Goal: Complete application form: Complete application form

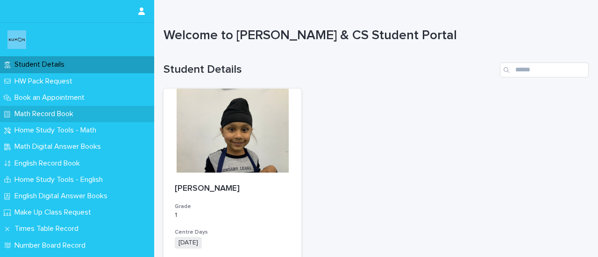
click at [54, 115] on p "Math Record Book" at bounding box center [46, 114] width 70 height 9
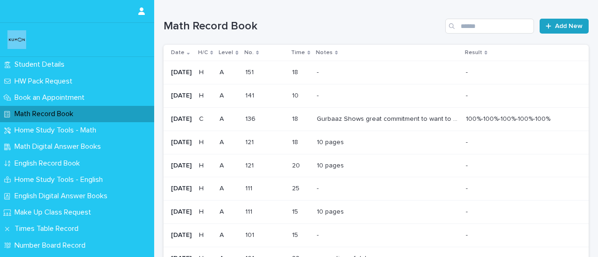
click at [555, 21] on link "Add New" at bounding box center [563, 26] width 49 height 15
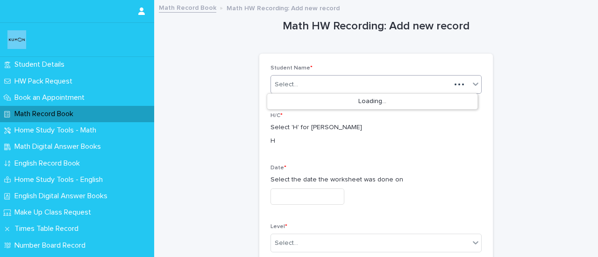
click at [358, 78] on div "Select..." at bounding box center [361, 84] width 180 height 15
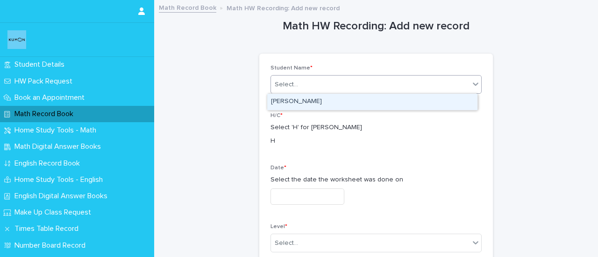
click at [321, 101] on div "[PERSON_NAME]" at bounding box center [372, 102] width 210 height 16
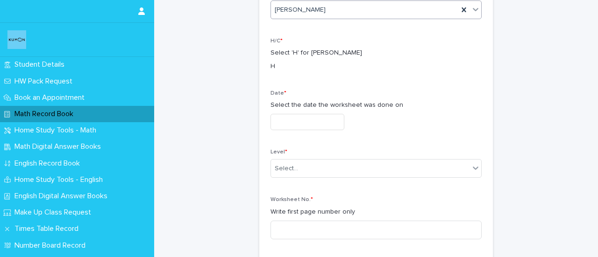
scroll to position [82, 0]
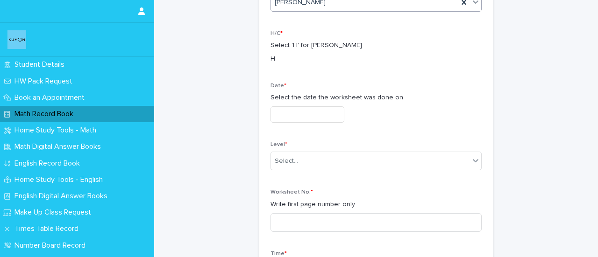
click at [295, 112] on input "text" at bounding box center [307, 114] width 74 height 16
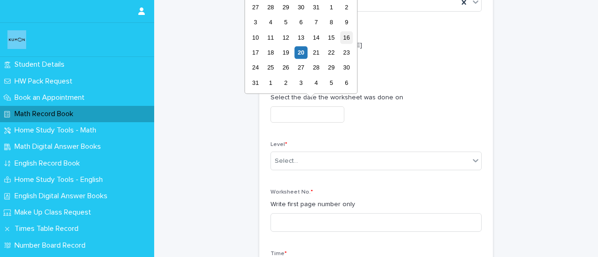
click at [349, 36] on div "16" at bounding box center [346, 37] width 13 height 13
type input "**********"
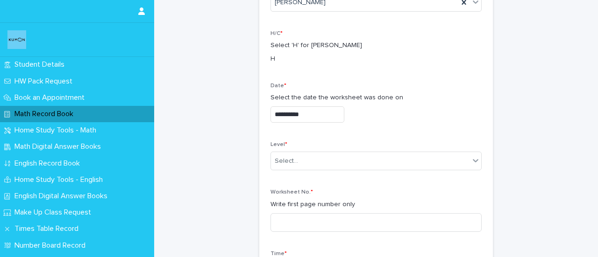
scroll to position [137, 0]
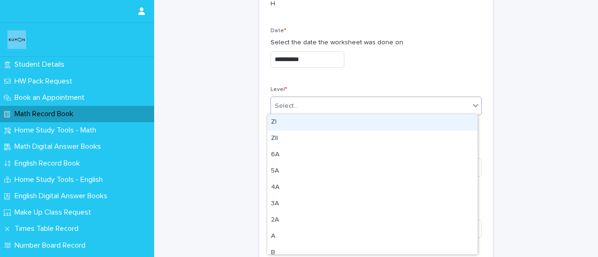
click at [288, 102] on div "Select..." at bounding box center [286, 106] width 23 height 10
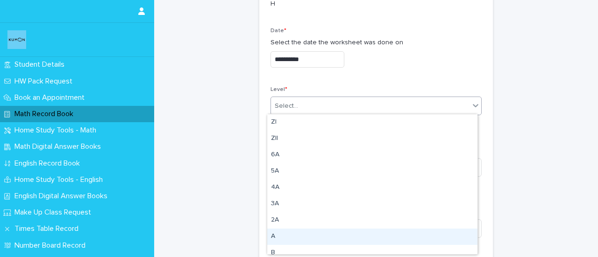
drag, startPoint x: 273, startPoint y: 228, endPoint x: 273, endPoint y: 235, distance: 7.0
click at [273, 235] on div "A" at bounding box center [372, 237] width 210 height 16
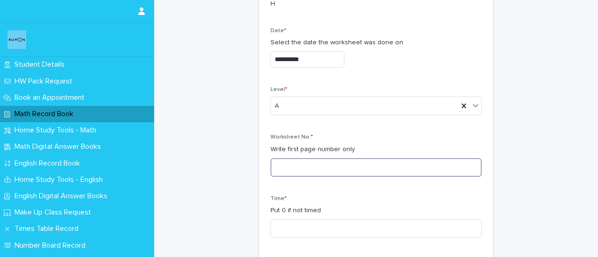
click at [309, 158] on input at bounding box center [375, 167] width 211 height 19
type input "***"
click at [296, 224] on input at bounding box center [375, 228] width 211 height 19
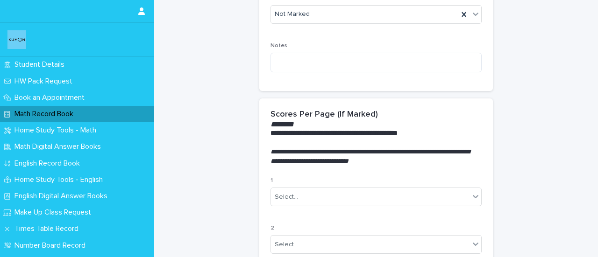
scroll to position [413, 0]
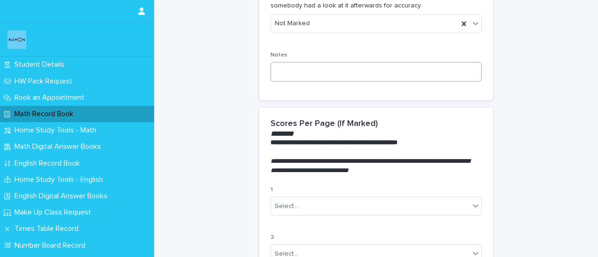
type input "**"
click at [441, 69] on textarea at bounding box center [375, 72] width 211 height 20
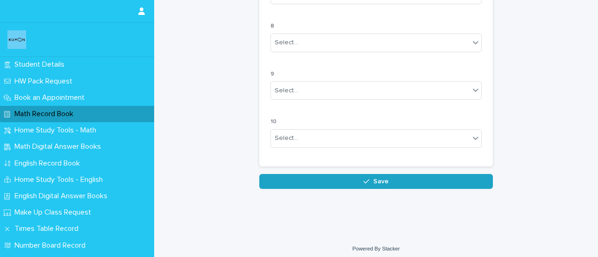
type textarea "********"
click at [344, 177] on button "Save" at bounding box center [375, 181] width 233 height 15
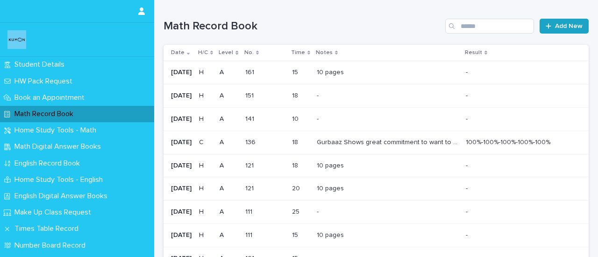
click at [560, 23] on span "Add New" at bounding box center [569, 26] width 28 height 7
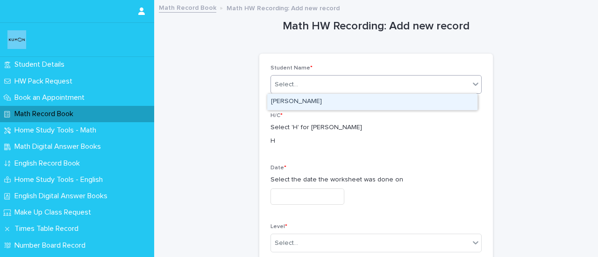
click at [286, 91] on div "Select..." at bounding box center [370, 84] width 198 height 15
click at [310, 102] on div "GURBAAZ SINGH MANGAR" at bounding box center [372, 102] width 210 height 16
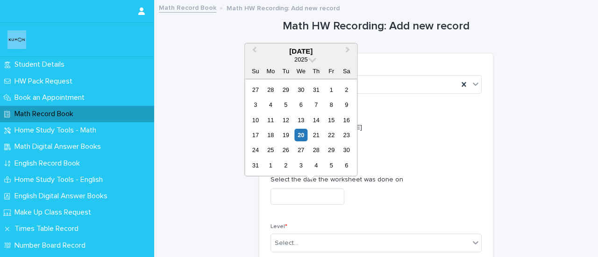
click at [327, 194] on input "text" at bounding box center [307, 197] width 74 height 16
click at [270, 136] on div "18" at bounding box center [270, 135] width 13 height 13
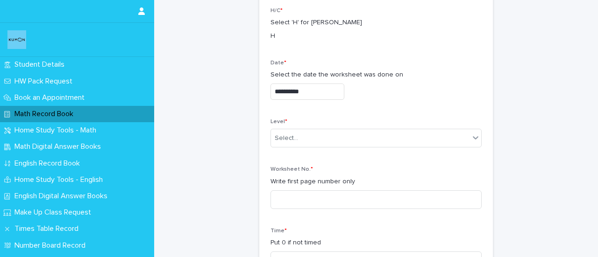
scroll to position [90, 0]
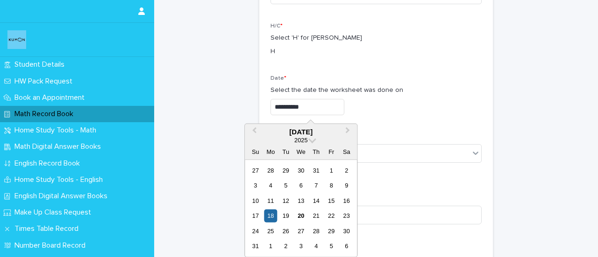
click at [318, 106] on input "**********" at bounding box center [307, 107] width 74 height 16
click at [259, 210] on div "17" at bounding box center [255, 216] width 13 height 13
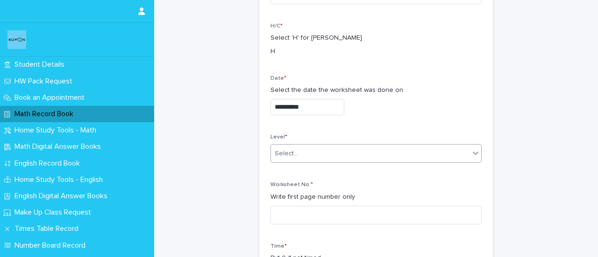
type input "**********"
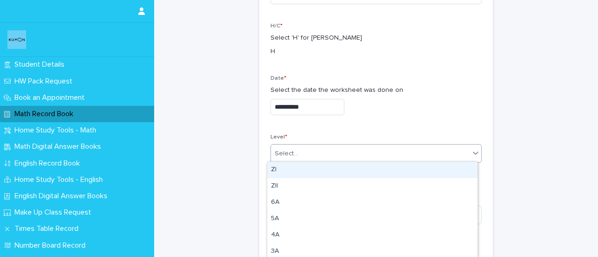
click at [316, 147] on div "Select..." at bounding box center [370, 153] width 198 height 15
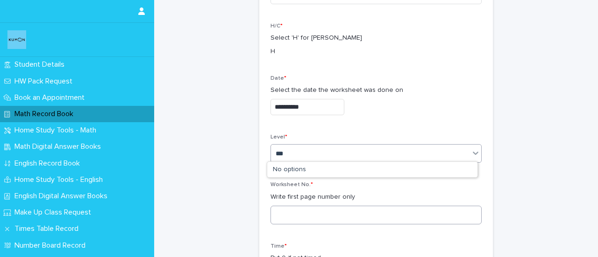
type input "***"
click at [310, 212] on input at bounding box center [375, 215] width 211 height 19
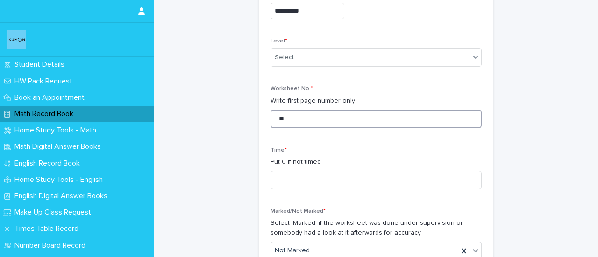
scroll to position [187, 0]
type input "**"
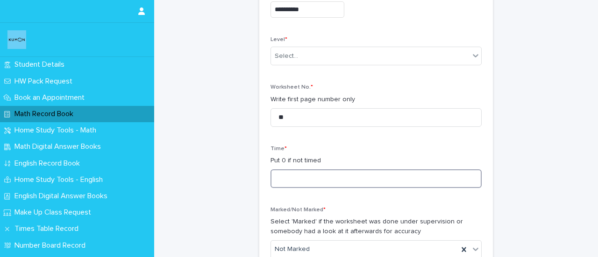
click at [373, 178] on input at bounding box center [375, 178] width 211 height 19
type input "*"
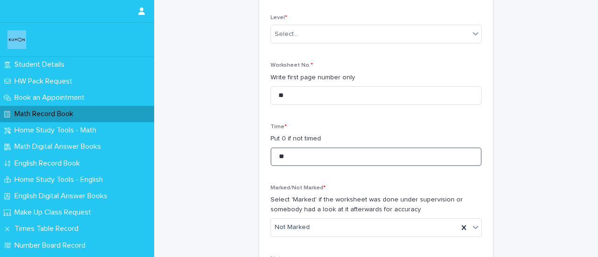
scroll to position [229, 0]
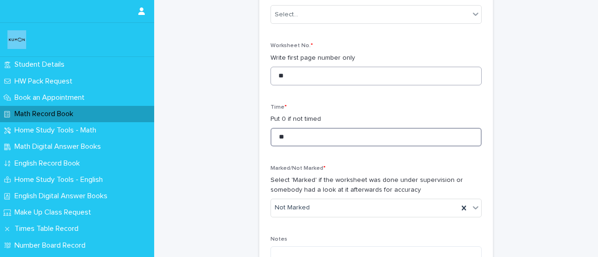
type input "**"
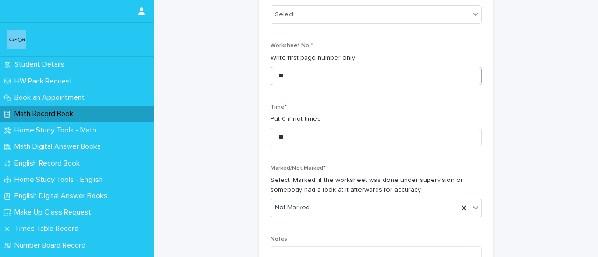
click at [287, 84] on div "Worksheet No. * Write first page number only **" at bounding box center [375, 67] width 211 height 50
click at [287, 71] on input "**" at bounding box center [375, 76] width 211 height 19
type input "***"
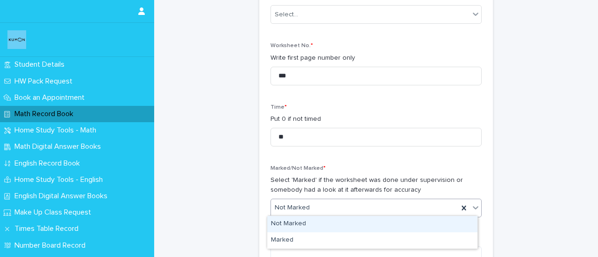
click at [359, 206] on div "Not Marked" at bounding box center [364, 207] width 187 height 15
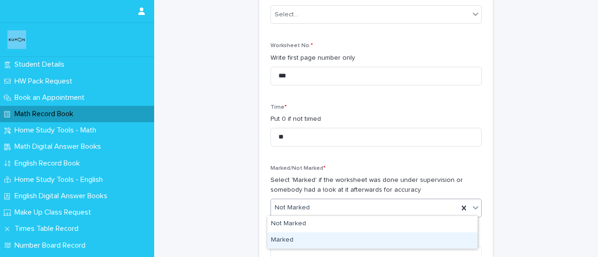
click at [295, 240] on div "Marked" at bounding box center [372, 241] width 210 height 16
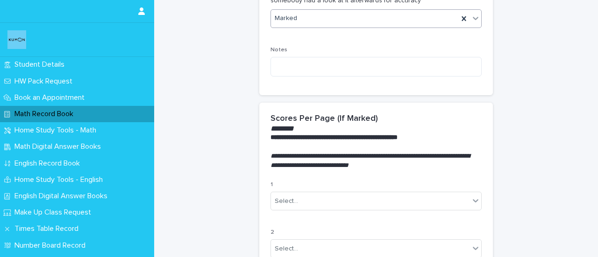
scroll to position [425, 0]
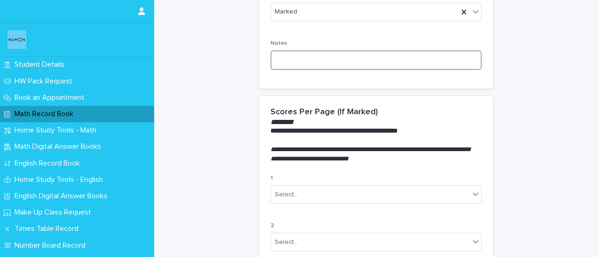
click at [357, 64] on textarea at bounding box center [375, 60] width 211 height 20
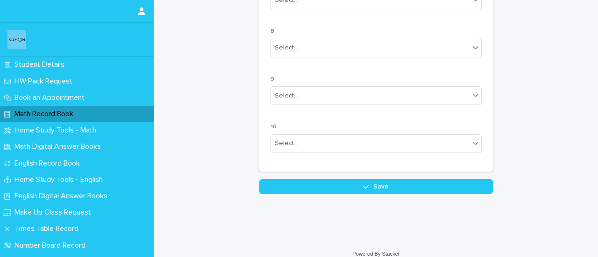
scroll to position [911, 0]
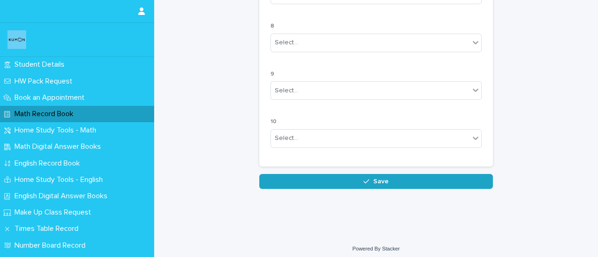
type textarea "********"
click at [367, 179] on div "button" at bounding box center [367, 181] width 9 height 7
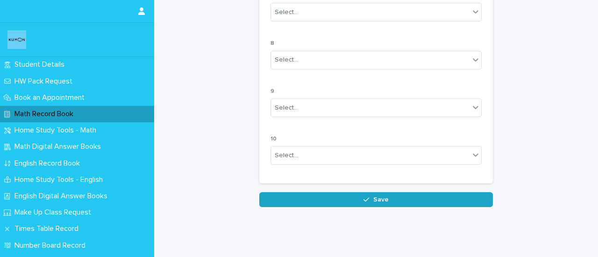
scroll to position [223, 0]
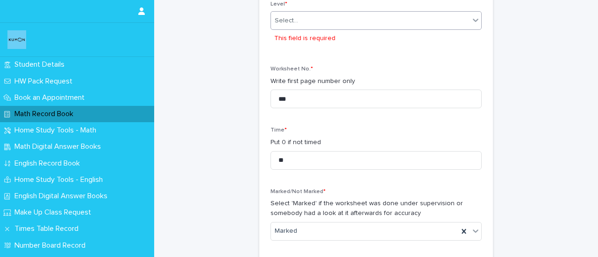
click at [280, 23] on div "Select..." at bounding box center [286, 21] width 23 height 10
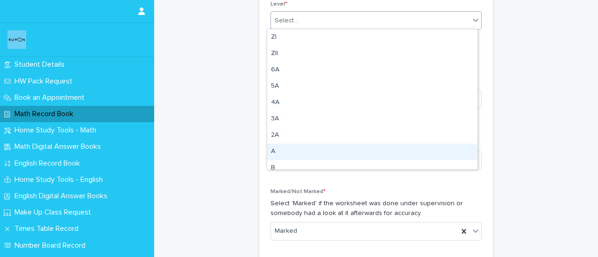
click at [272, 157] on div "A" at bounding box center [372, 152] width 210 height 16
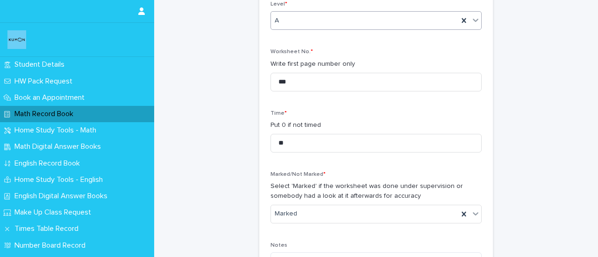
scroll to position [911, 0]
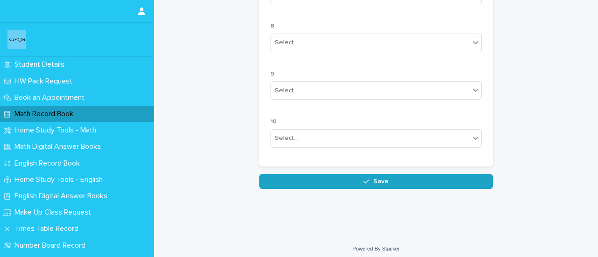
click at [350, 175] on button "Save" at bounding box center [375, 181] width 233 height 15
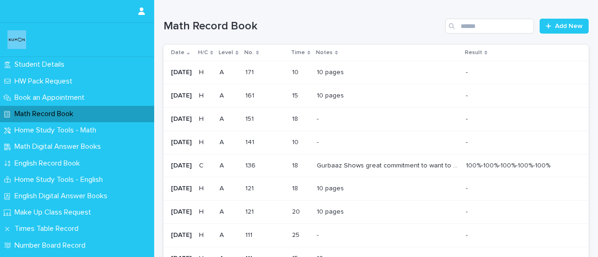
click at [70, 114] on p "Math Record Book" at bounding box center [46, 114] width 70 height 9
click at [561, 22] on link "Add New" at bounding box center [563, 26] width 49 height 15
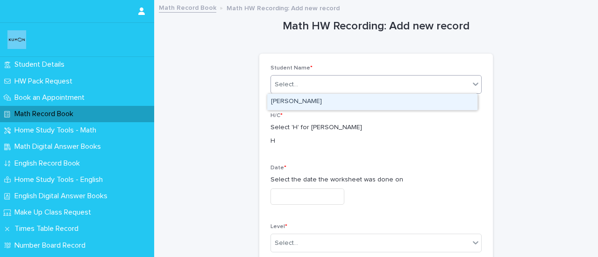
click at [358, 82] on div "Select..." at bounding box center [370, 84] width 198 height 15
click at [326, 101] on div "GURBAAZ SINGH MANGAR" at bounding box center [372, 102] width 210 height 16
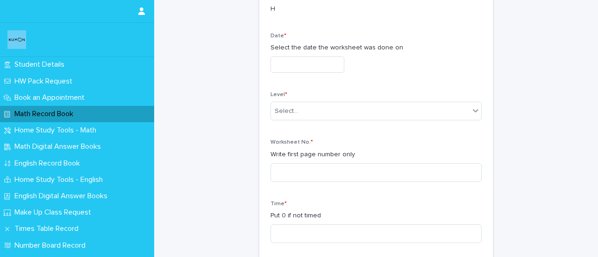
scroll to position [153, 0]
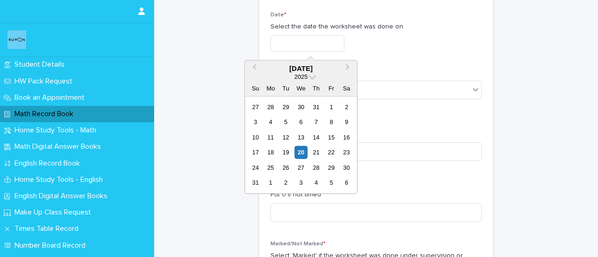
click at [311, 43] on input "text" at bounding box center [307, 43] width 74 height 16
type input "*"
click at [348, 140] on div "18" at bounding box center [346, 137] width 13 height 13
type input "**********"
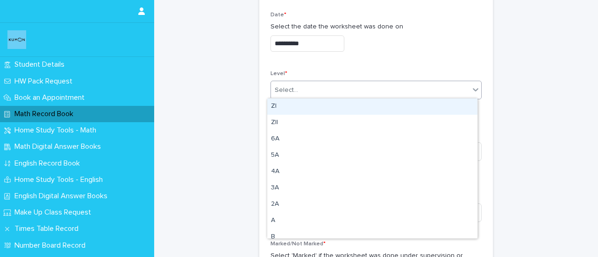
click at [318, 93] on div "Select..." at bounding box center [370, 90] width 198 height 15
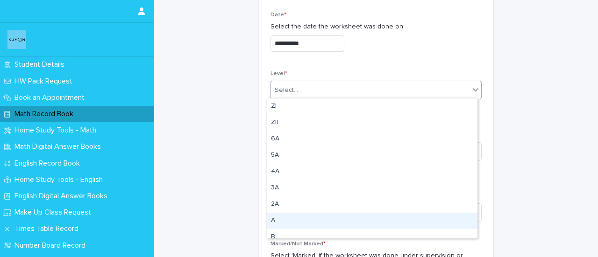
click at [274, 213] on div "A" at bounding box center [372, 221] width 210 height 16
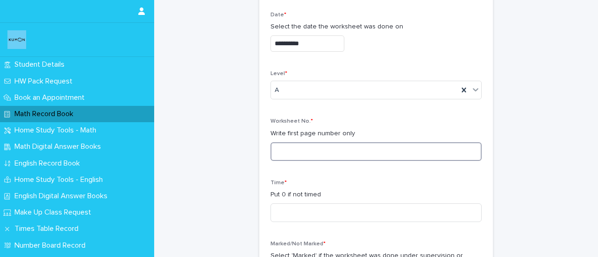
click at [305, 149] on input at bounding box center [375, 151] width 211 height 19
type input "***"
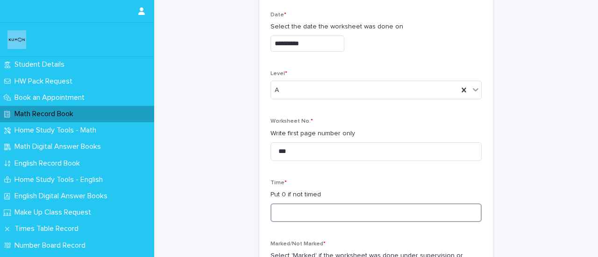
click at [293, 208] on input at bounding box center [375, 213] width 211 height 19
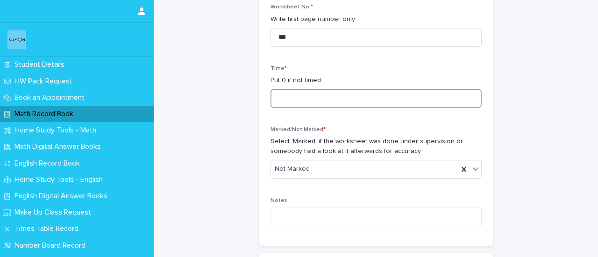
scroll to position [270, 0]
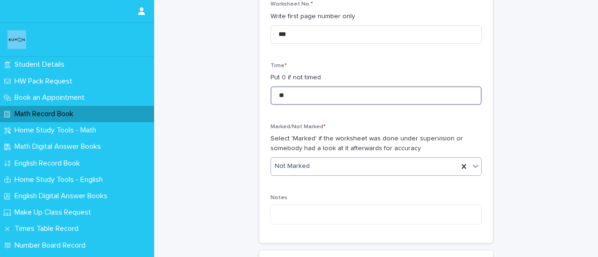
type input "**"
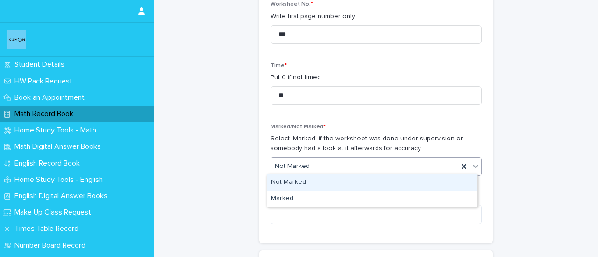
click at [332, 168] on div "Not Marked" at bounding box center [364, 166] width 187 height 15
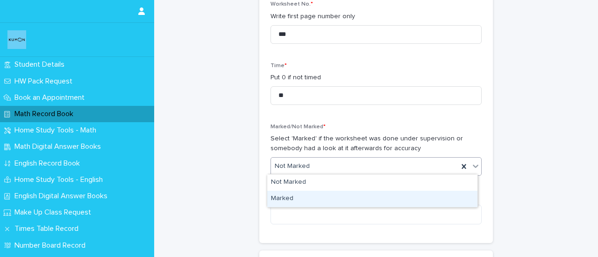
click at [289, 196] on div "Marked" at bounding box center [372, 199] width 210 height 16
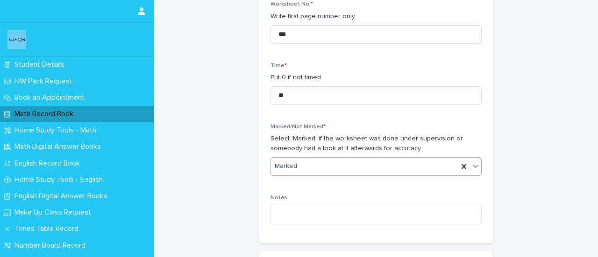
scroll to position [911, 0]
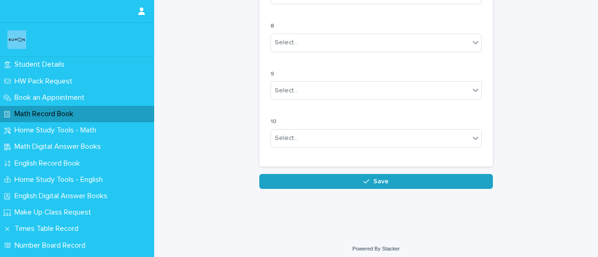
click at [363, 178] on icon "button" at bounding box center [366, 181] width 6 height 7
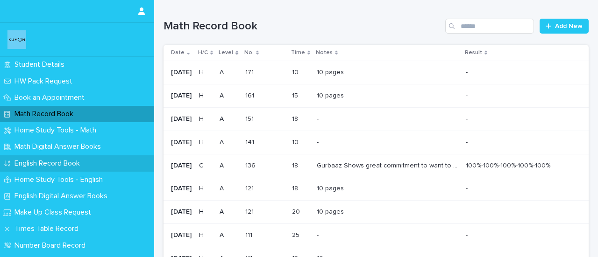
click at [33, 165] on p "English Record Book" at bounding box center [49, 163] width 77 height 9
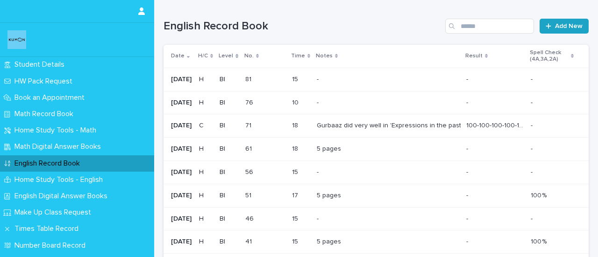
click at [560, 24] on span "Add New" at bounding box center [569, 26] width 28 height 7
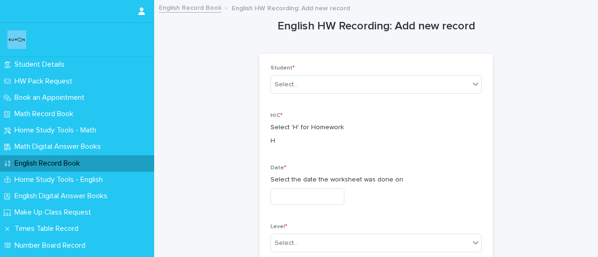
click at [49, 162] on p "English Record Book" at bounding box center [49, 163] width 77 height 9
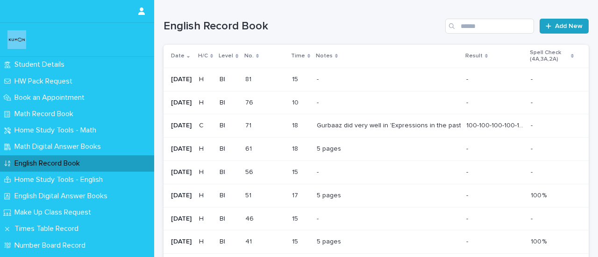
click at [552, 30] on link "Add New" at bounding box center [563, 26] width 49 height 15
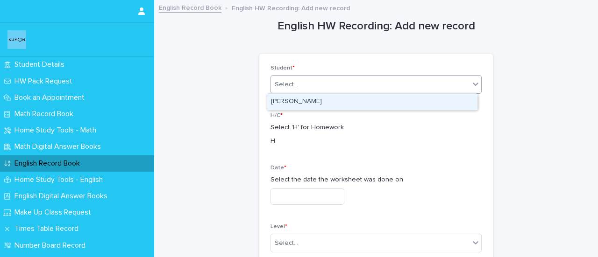
click at [349, 85] on div "Select..." at bounding box center [370, 84] width 198 height 15
click at [330, 102] on div "GURBAAZ SINGH MANGAR" at bounding box center [372, 102] width 210 height 16
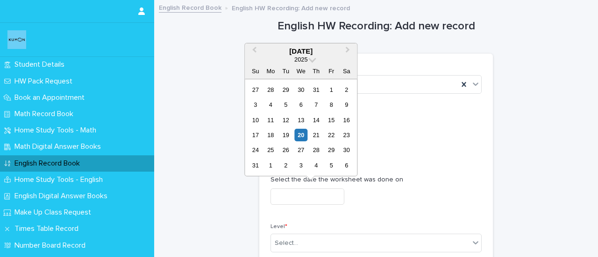
click at [344, 191] on input "text" at bounding box center [307, 197] width 74 height 16
click at [342, 120] on div "16" at bounding box center [346, 120] width 13 height 13
type input "**********"
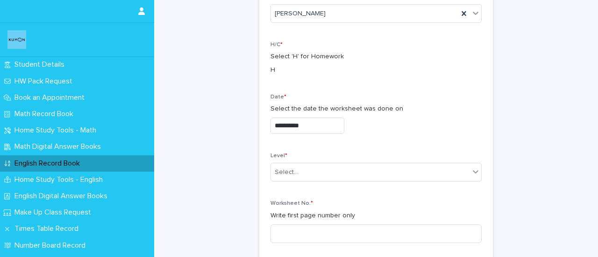
scroll to position [73, 0]
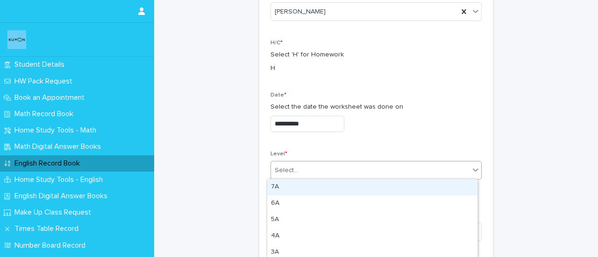
click at [311, 168] on div "Select..." at bounding box center [370, 170] width 198 height 15
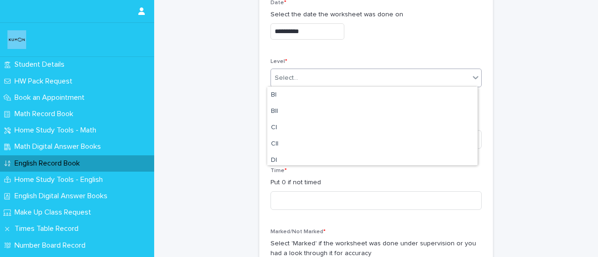
scroll to position [131, 0]
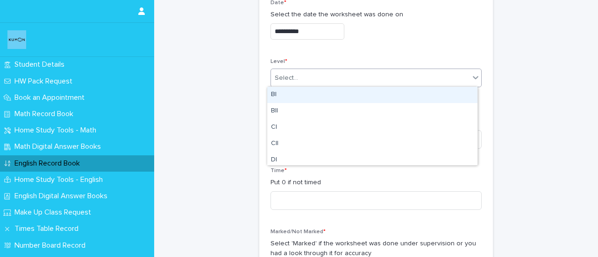
click at [286, 89] on div "BI" at bounding box center [372, 95] width 210 height 16
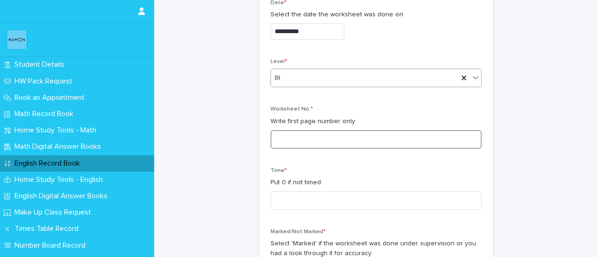
click at [319, 146] on input at bounding box center [375, 139] width 211 height 19
type input "**"
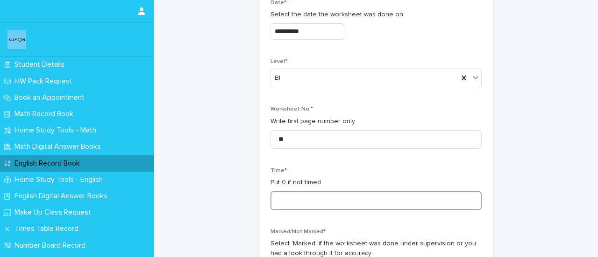
click at [309, 195] on input at bounding box center [375, 200] width 211 height 19
type input "*"
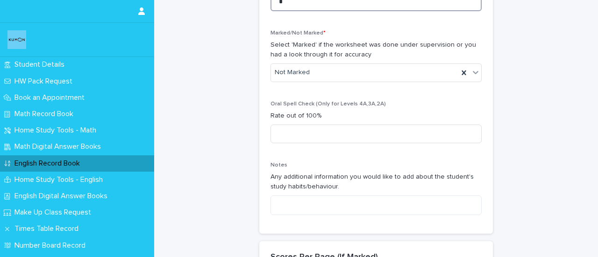
scroll to position [369, 0]
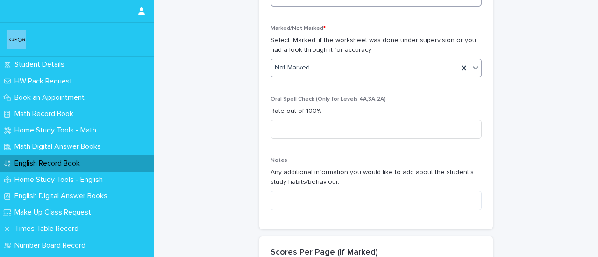
type input "*"
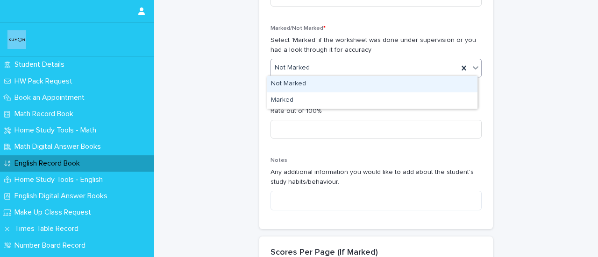
click at [350, 70] on div "Not Marked" at bounding box center [364, 67] width 187 height 15
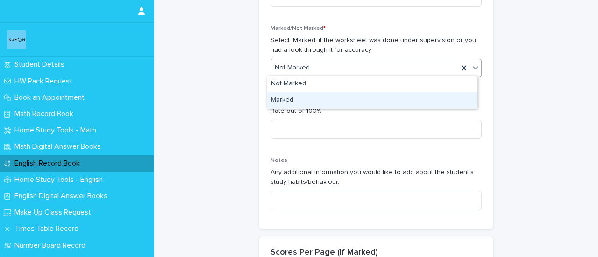
click at [300, 105] on div "Marked" at bounding box center [372, 100] width 210 height 16
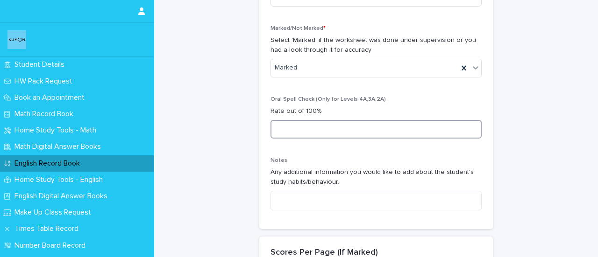
click at [319, 130] on input at bounding box center [375, 129] width 211 height 19
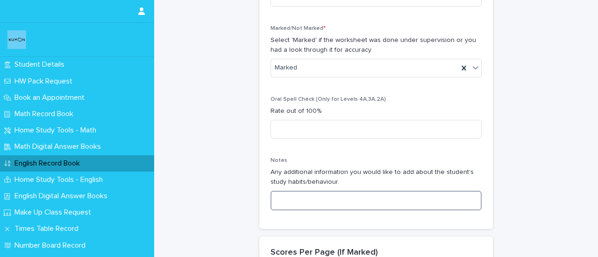
click at [307, 201] on textarea at bounding box center [375, 201] width 211 height 20
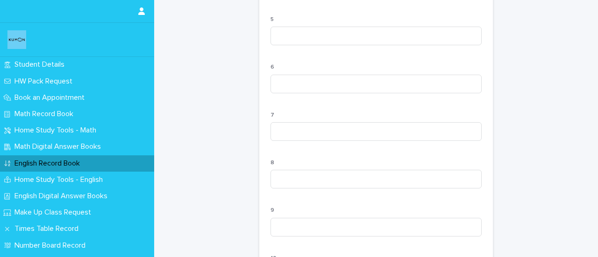
scroll to position [1008, 0]
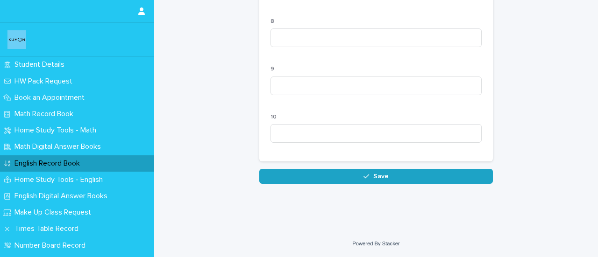
click at [373, 179] on span "Save" at bounding box center [380, 176] width 15 height 7
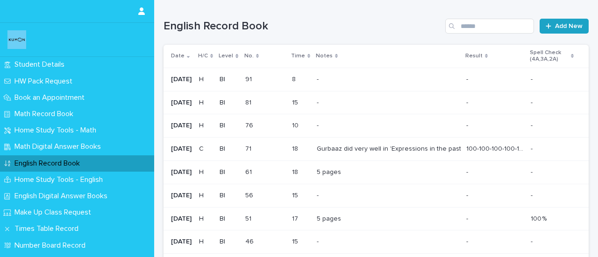
click at [559, 21] on link "Add New" at bounding box center [563, 26] width 49 height 15
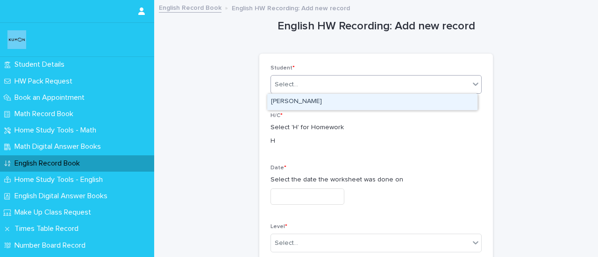
click at [331, 87] on div "Select..." at bounding box center [370, 84] width 198 height 15
click at [322, 101] on div "GURBAAZ SINGH MANGAR" at bounding box center [372, 102] width 210 height 16
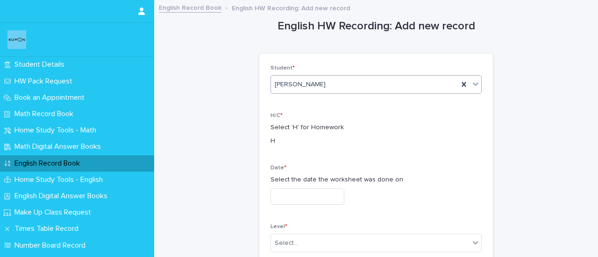
click at [322, 197] on input "text" at bounding box center [307, 197] width 74 height 16
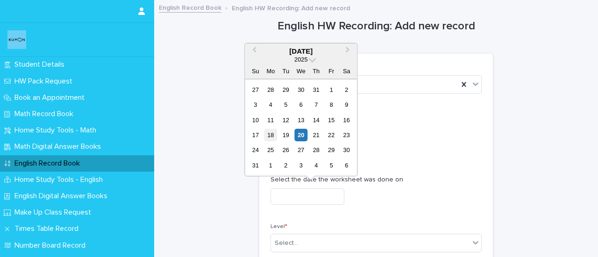
click at [275, 134] on div "18" at bounding box center [270, 135] width 13 height 13
type input "**********"
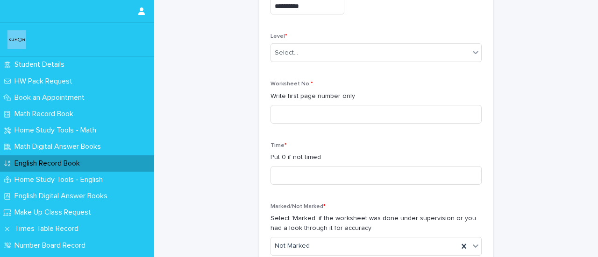
scroll to position [192, 0]
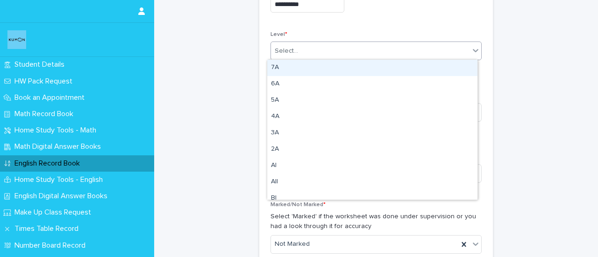
click at [338, 43] on div "Select..." at bounding box center [370, 50] width 198 height 15
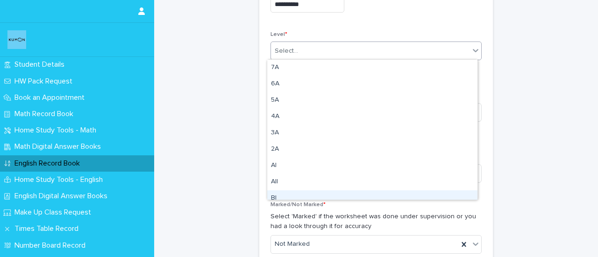
click at [275, 197] on div "BI" at bounding box center [372, 198] width 210 height 16
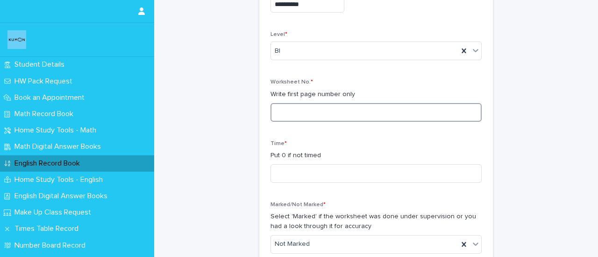
click at [302, 108] on input at bounding box center [375, 112] width 211 height 19
type input "**"
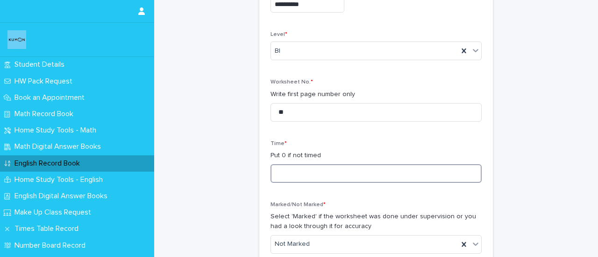
click at [296, 171] on input at bounding box center [375, 173] width 211 height 19
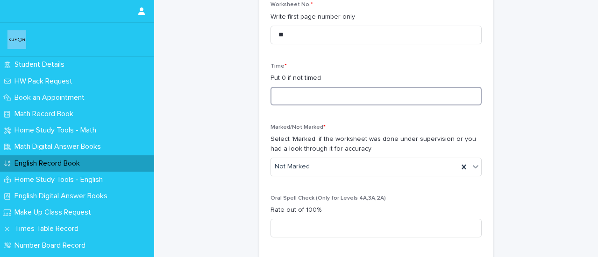
scroll to position [276, 0]
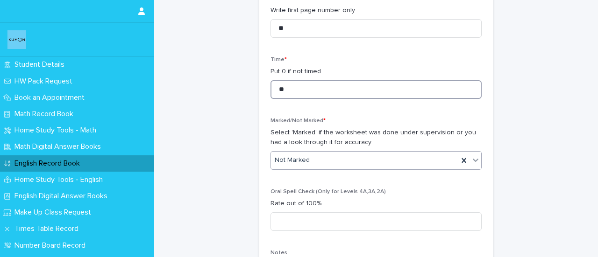
type input "**"
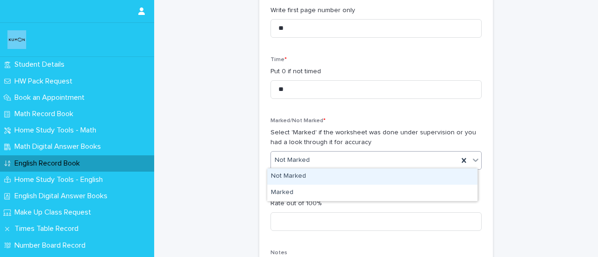
click at [374, 167] on div "Not Marked" at bounding box center [375, 160] width 211 height 19
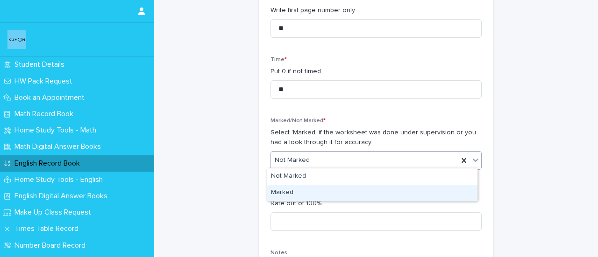
click at [289, 195] on div "Marked" at bounding box center [372, 193] width 210 height 16
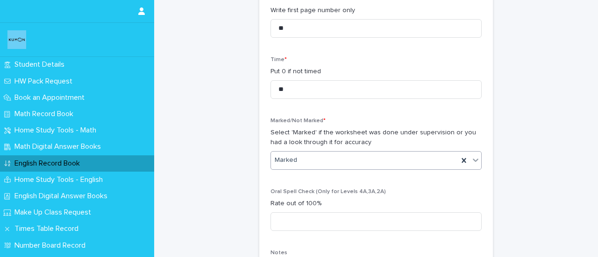
scroll to position [1008, 0]
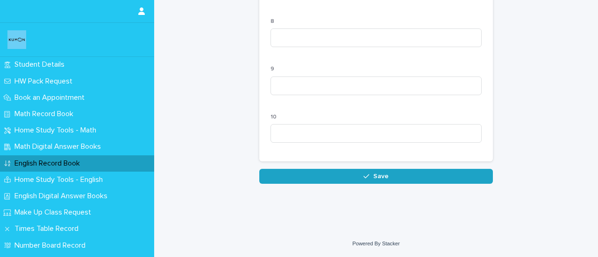
click at [420, 175] on button "Save" at bounding box center [375, 176] width 233 height 15
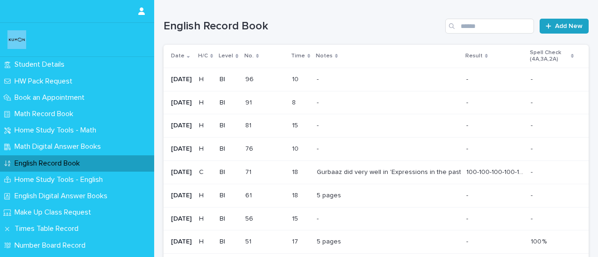
click at [563, 28] on span "Add New" at bounding box center [569, 26] width 28 height 7
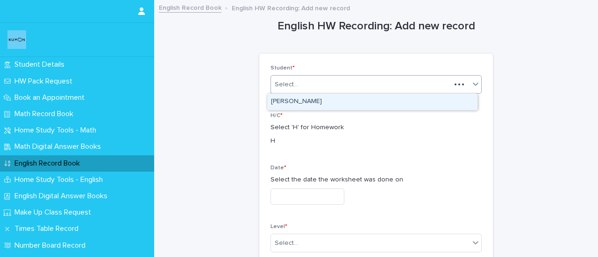
click at [357, 86] on div "Select..." at bounding box center [361, 84] width 180 height 15
click at [340, 98] on div "GURBAAZ SINGH MANGAR" at bounding box center [372, 102] width 210 height 16
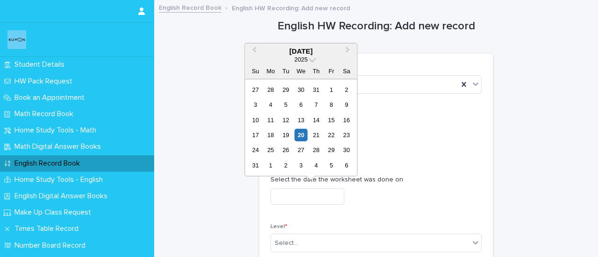
click at [314, 198] on input "text" at bounding box center [307, 197] width 74 height 16
click at [270, 118] on div "11" at bounding box center [270, 120] width 13 height 13
type input "**********"
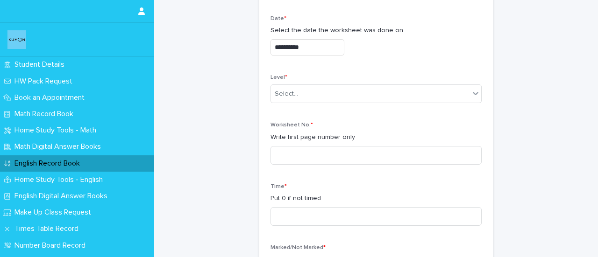
scroll to position [166, 0]
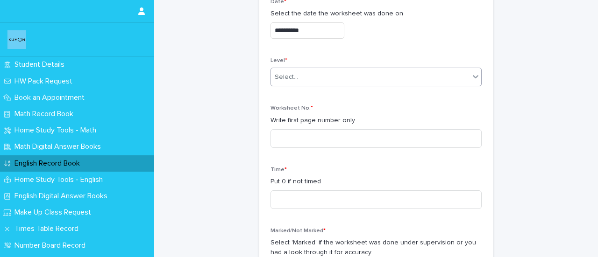
click at [325, 78] on div "Select..." at bounding box center [370, 77] width 198 height 15
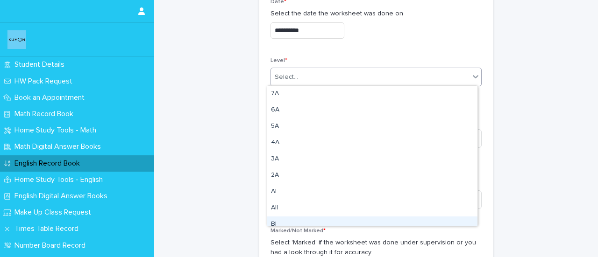
click at [287, 219] on div "BI" at bounding box center [372, 225] width 210 height 16
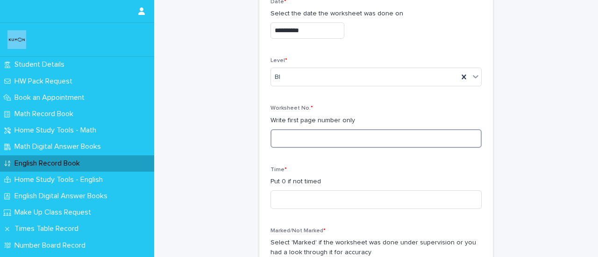
click at [297, 135] on input at bounding box center [375, 138] width 211 height 19
type input "**"
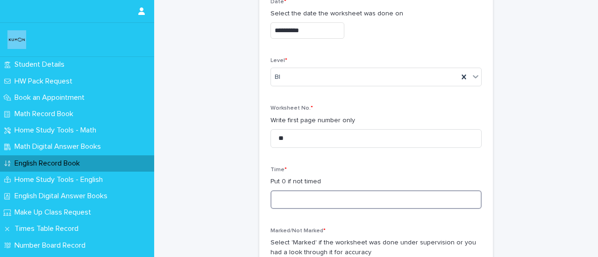
click at [297, 199] on input at bounding box center [375, 199] width 211 height 19
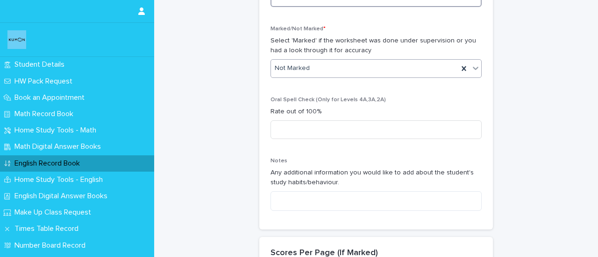
type input "**"
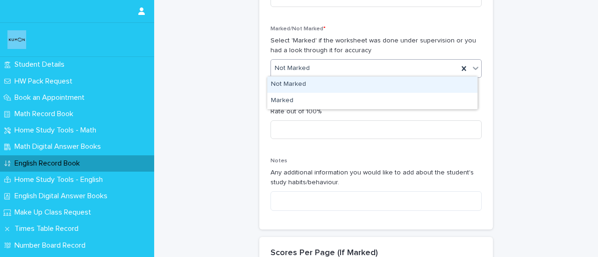
click at [336, 70] on div "Not Marked" at bounding box center [364, 68] width 187 height 15
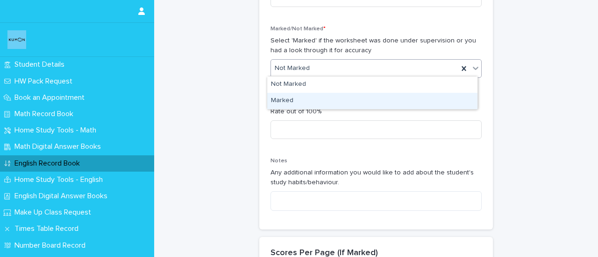
click at [289, 96] on div "Marked" at bounding box center [372, 101] width 210 height 16
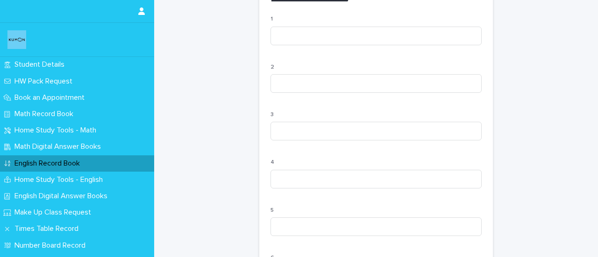
scroll to position [1008, 0]
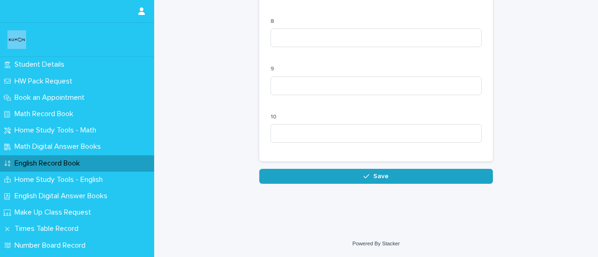
click at [391, 176] on button "Save" at bounding box center [375, 176] width 233 height 15
